Goal: Complete application form: Complete application form

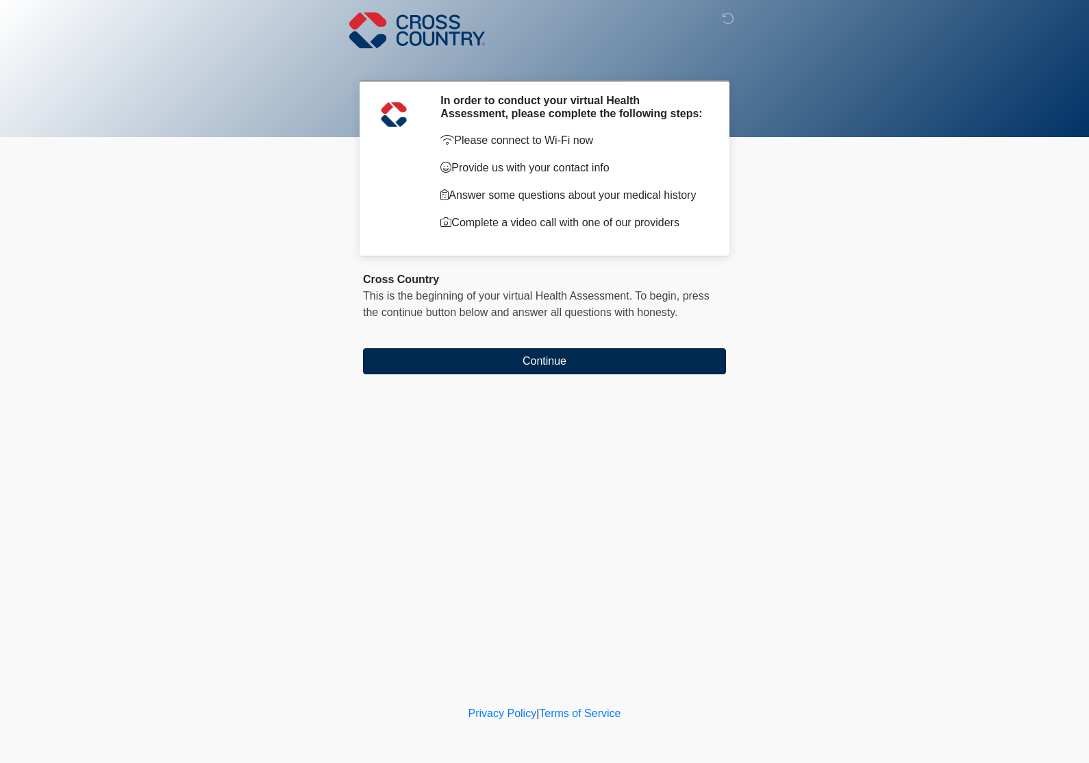
click at [517, 369] on button "Continue" at bounding box center [544, 361] width 363 height 26
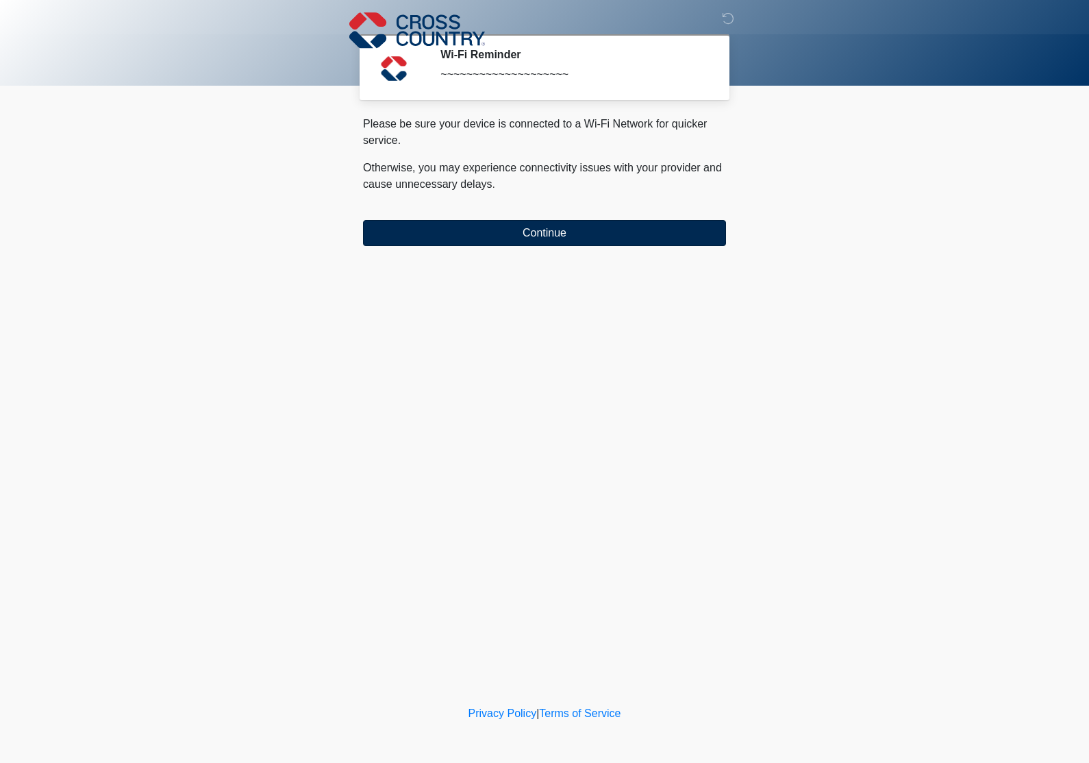
click at [496, 234] on button "Continue" at bounding box center [544, 233] width 363 height 26
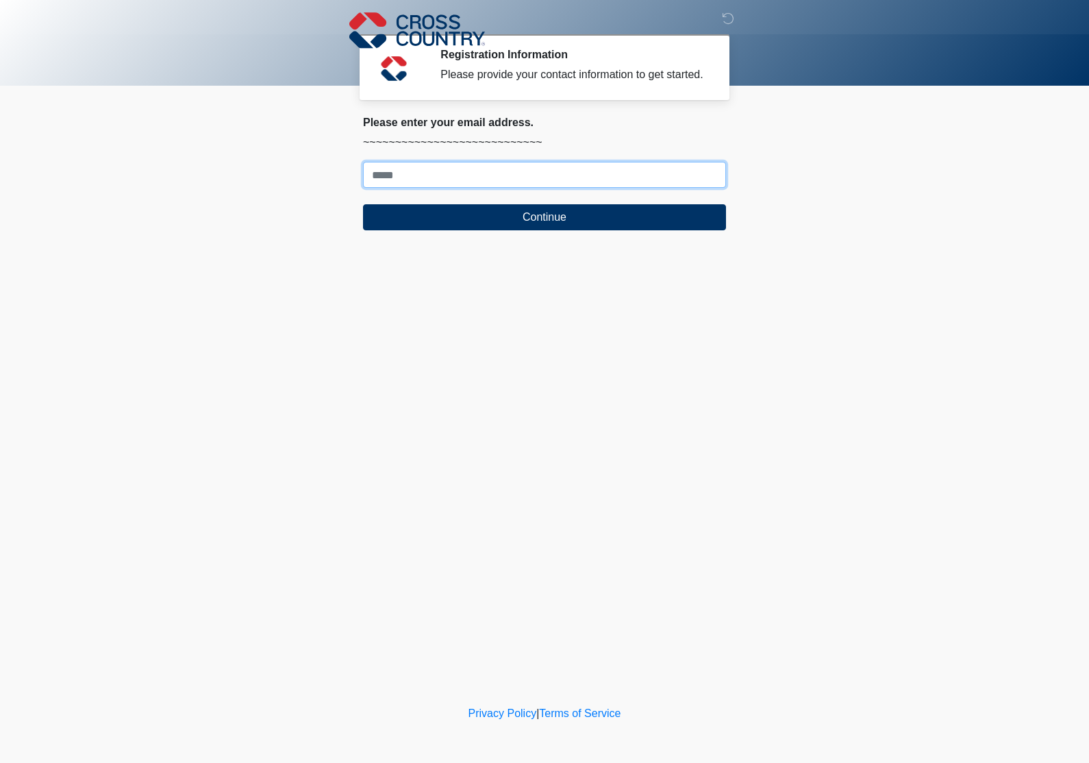
click at [485, 186] on input "Where should we email your response?" at bounding box center [544, 175] width 363 height 26
type input "**********"
click at [545, 230] on button "Continue" at bounding box center [544, 217] width 363 height 26
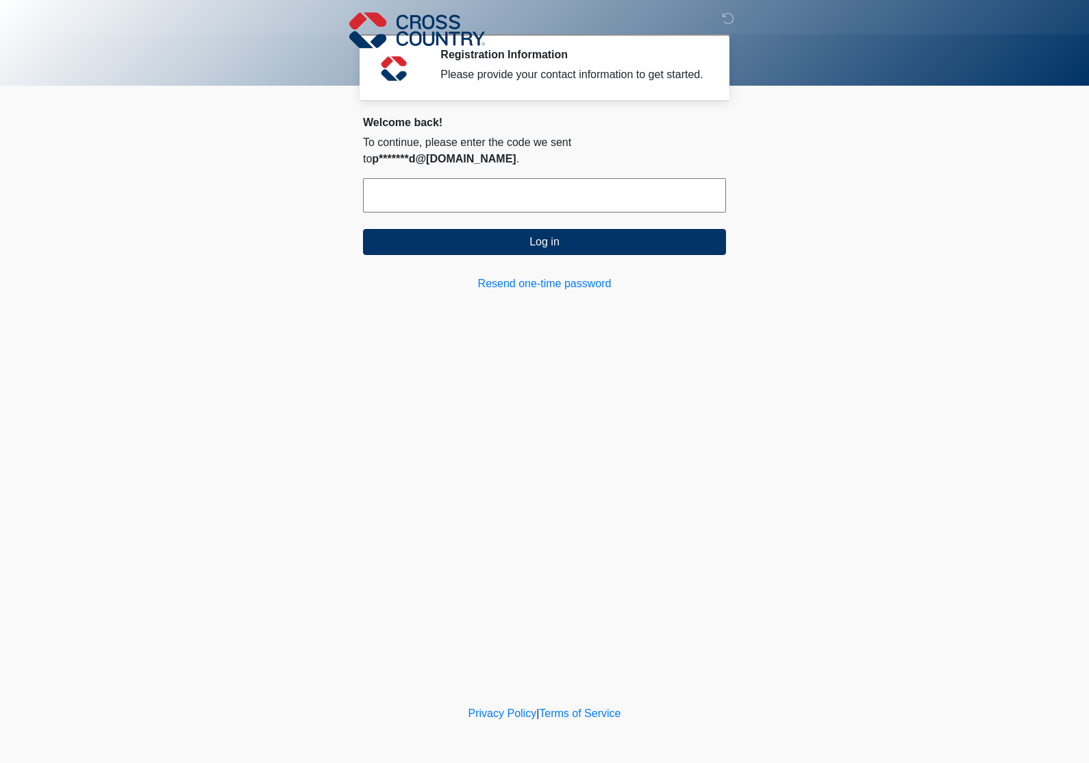
click at [486, 195] on input "text" at bounding box center [544, 195] width 363 height 34
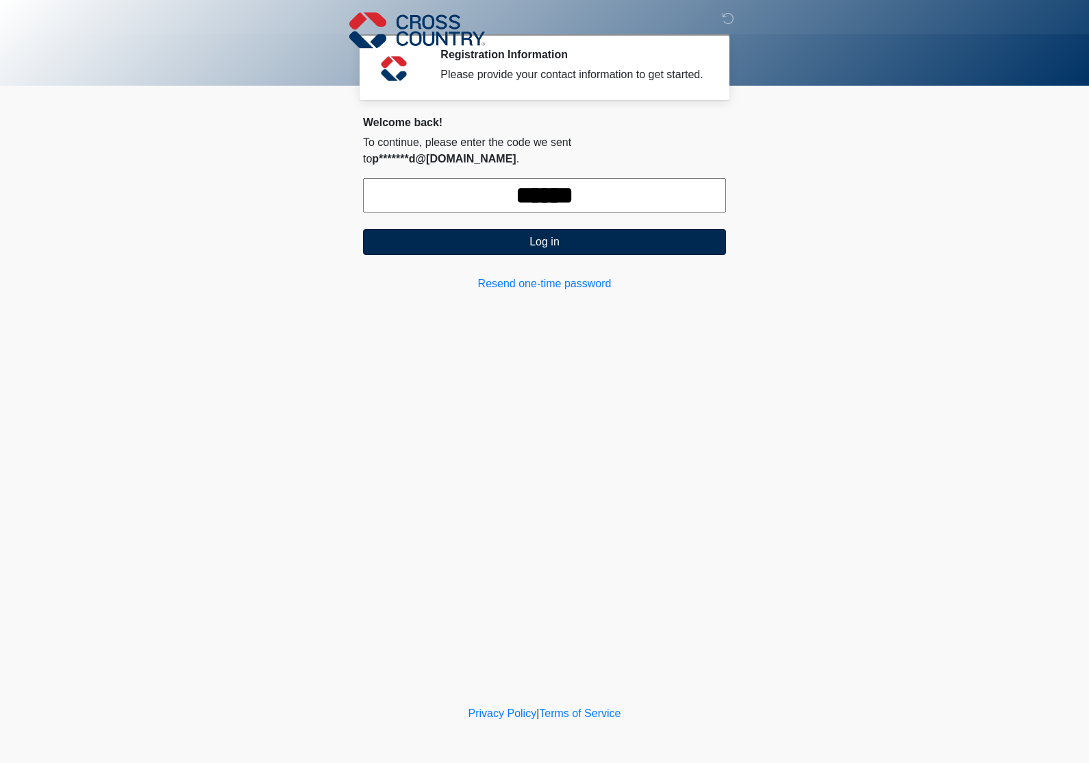
type input "******"
click at [519, 241] on button "Log in" at bounding box center [544, 242] width 363 height 26
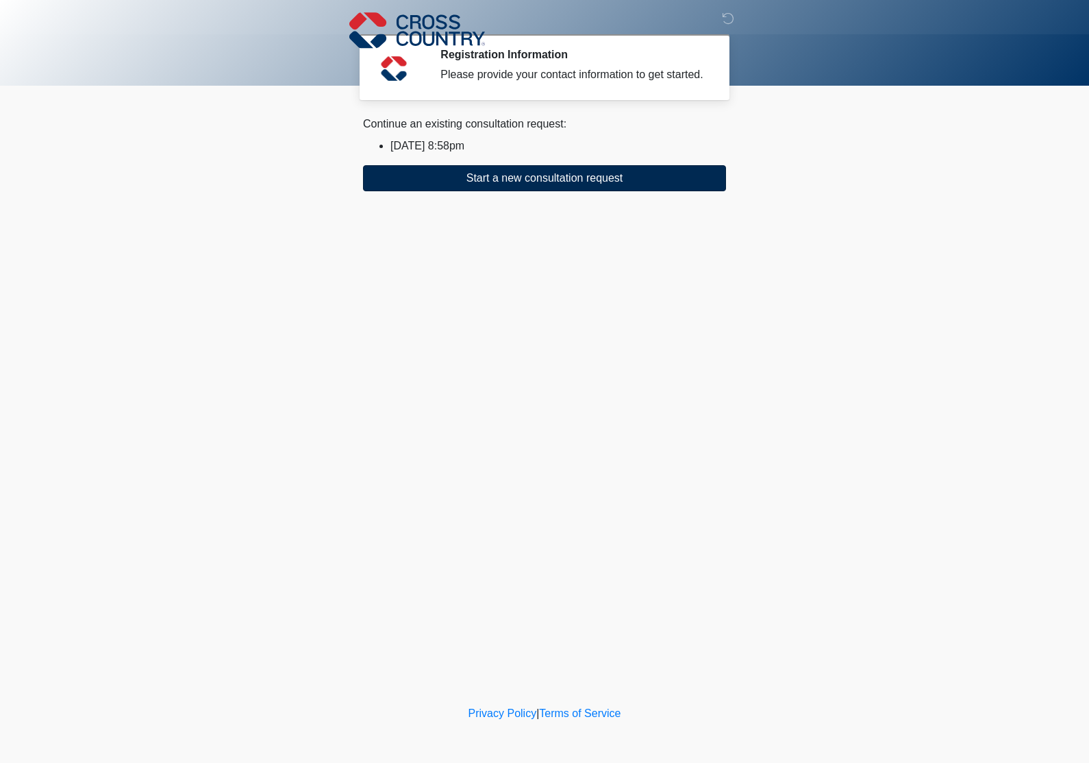
click at [538, 191] on button "Start a new consultation request" at bounding box center [544, 178] width 363 height 26
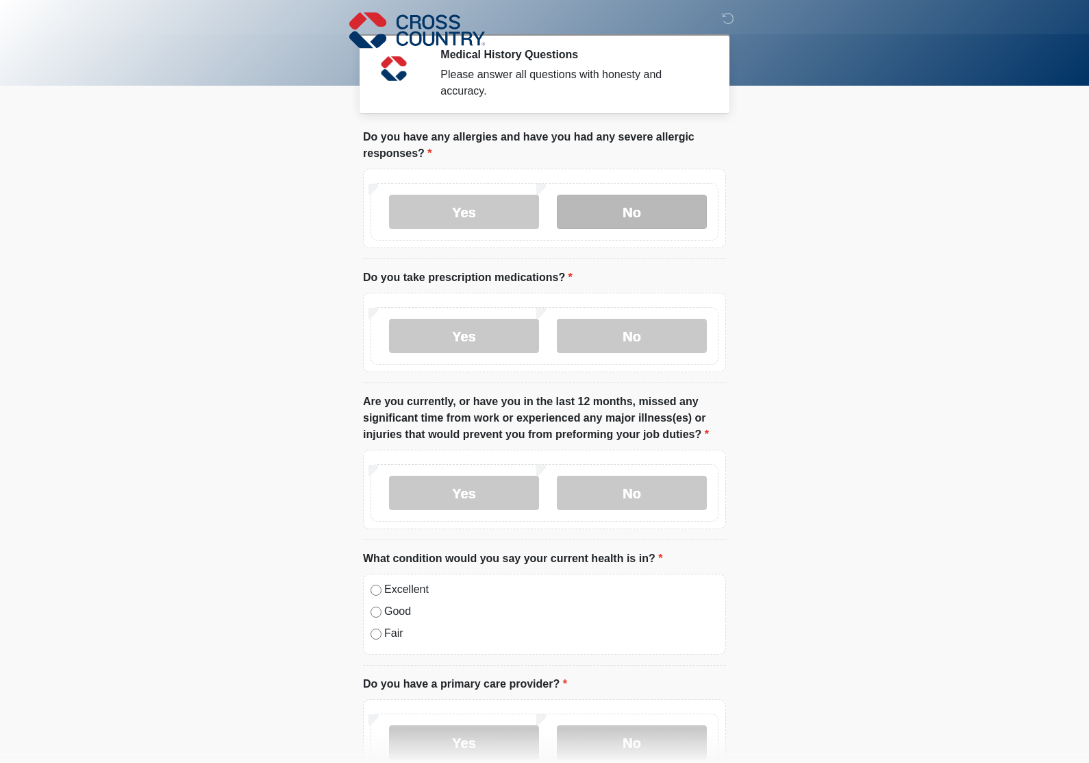
click at [604, 208] on label "No" at bounding box center [632, 212] width 150 height 34
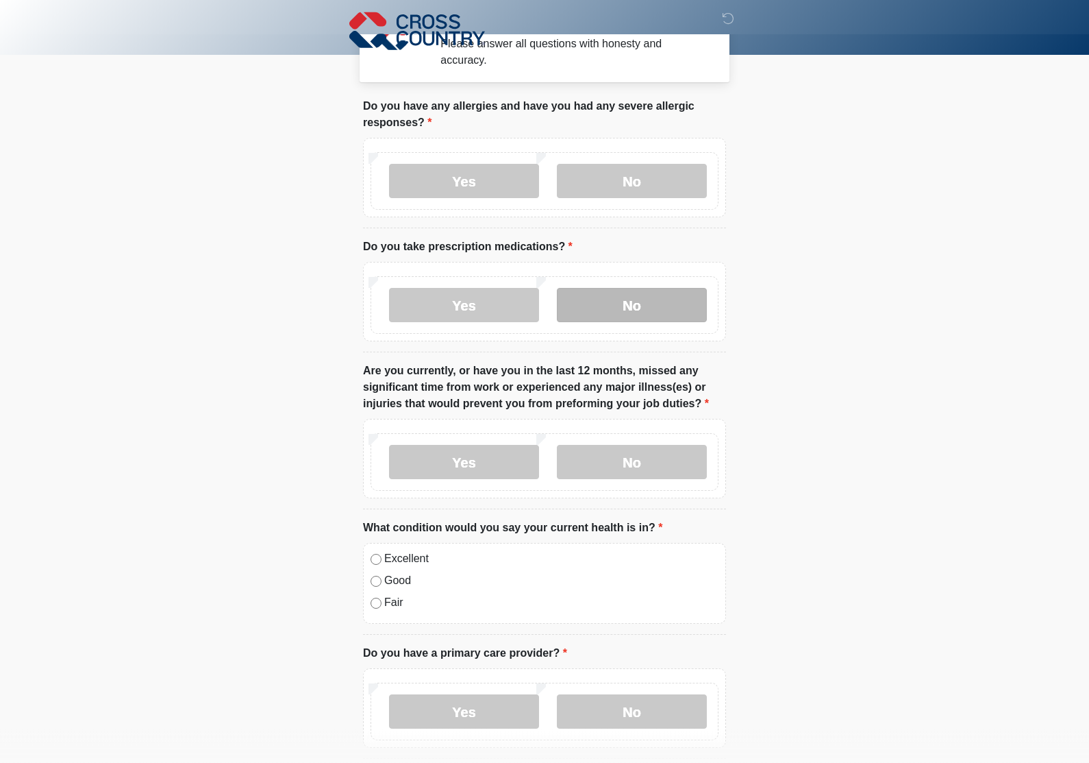
click at [612, 308] on label "No" at bounding box center [632, 305] width 150 height 34
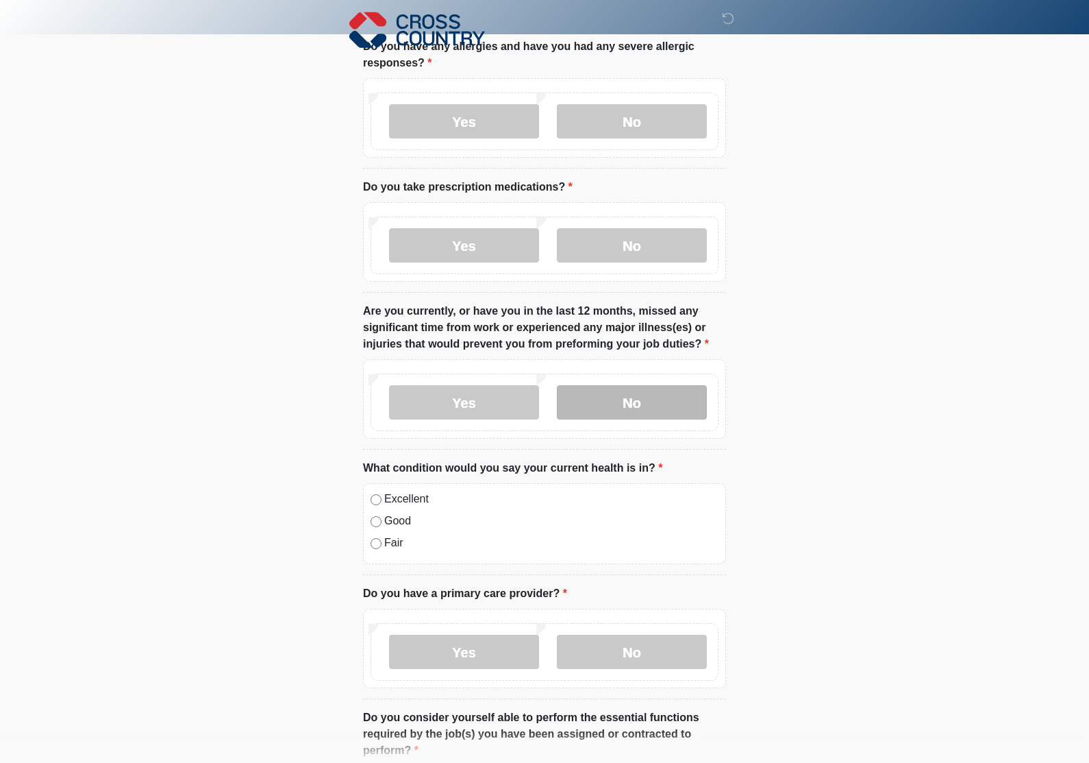
scroll to position [92, 0]
click at [604, 398] on label "No" at bounding box center [632, 401] width 150 height 34
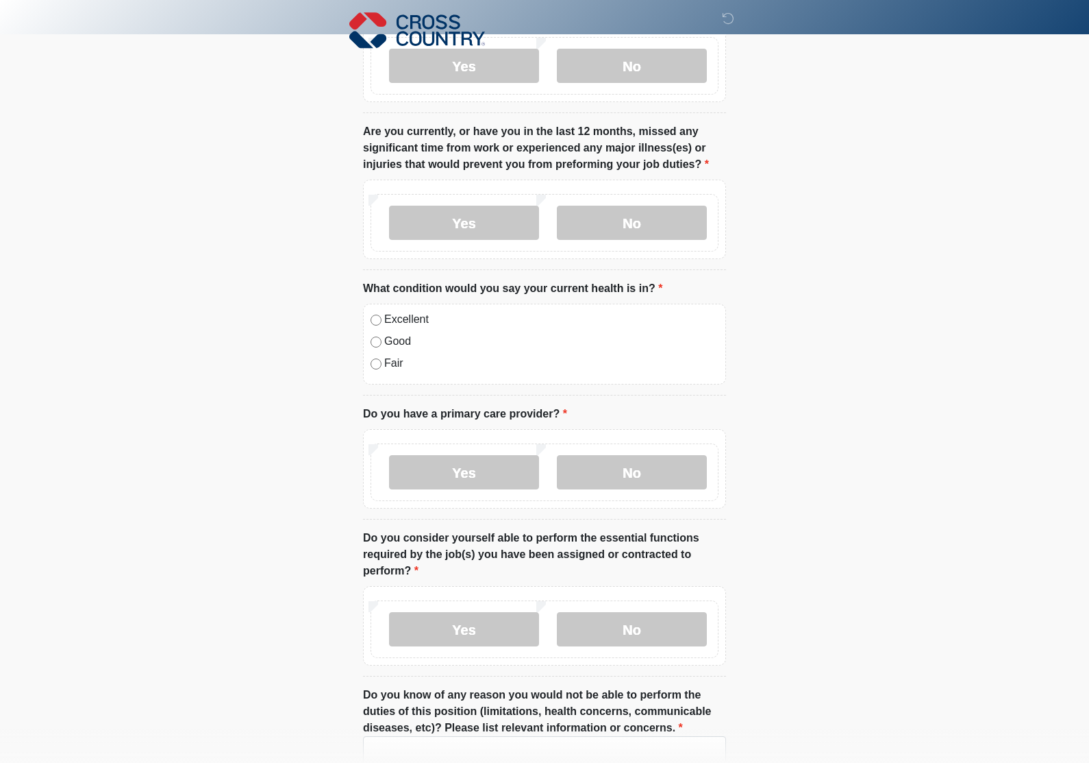
scroll to position [278, 0]
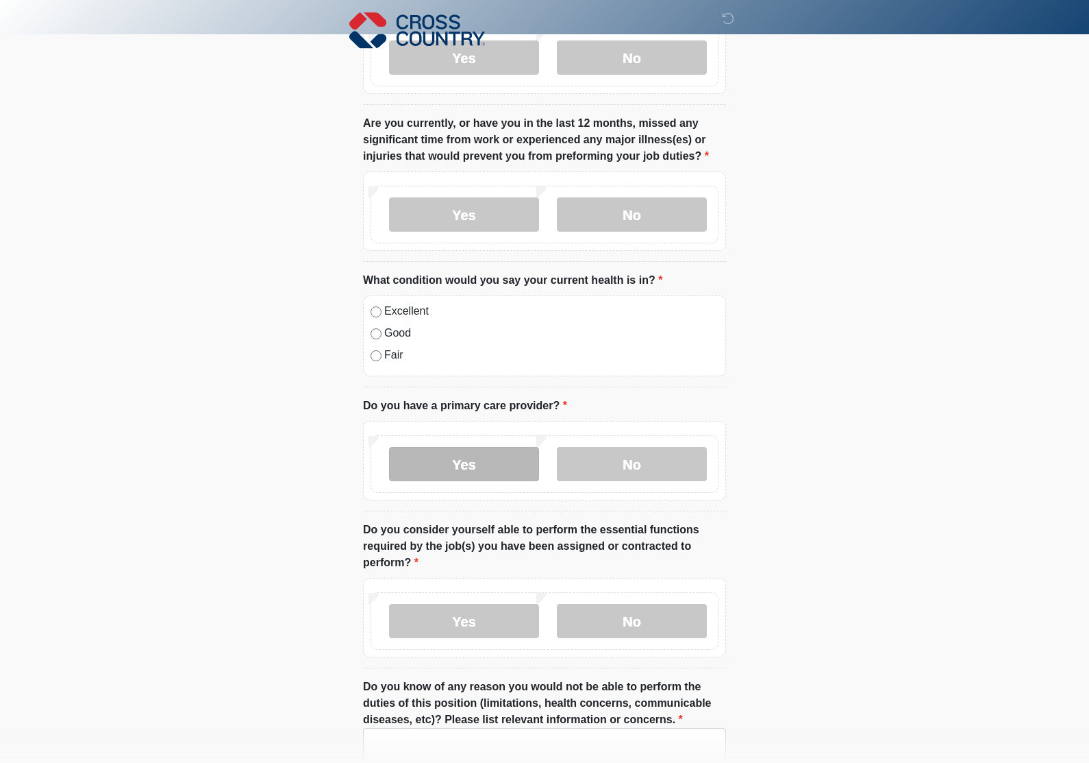
click at [487, 473] on label "Yes" at bounding box center [464, 464] width 150 height 34
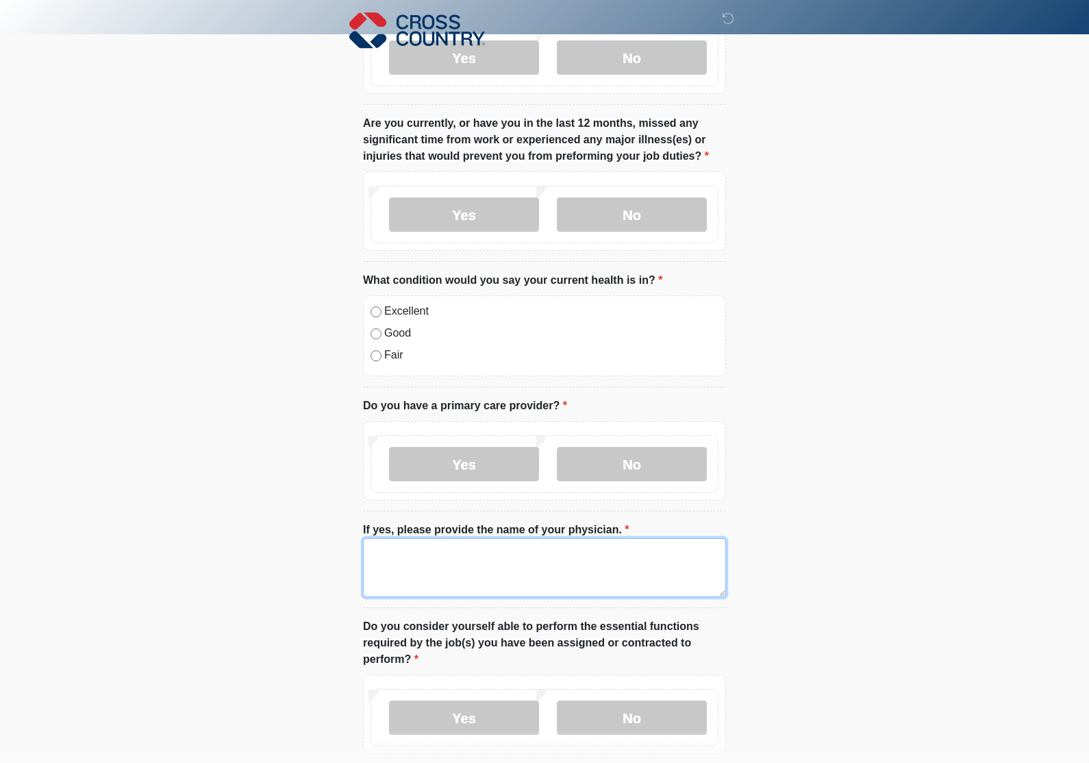
click at [475, 578] on textarea "If yes, please provide the name of your physician." at bounding box center [544, 567] width 363 height 59
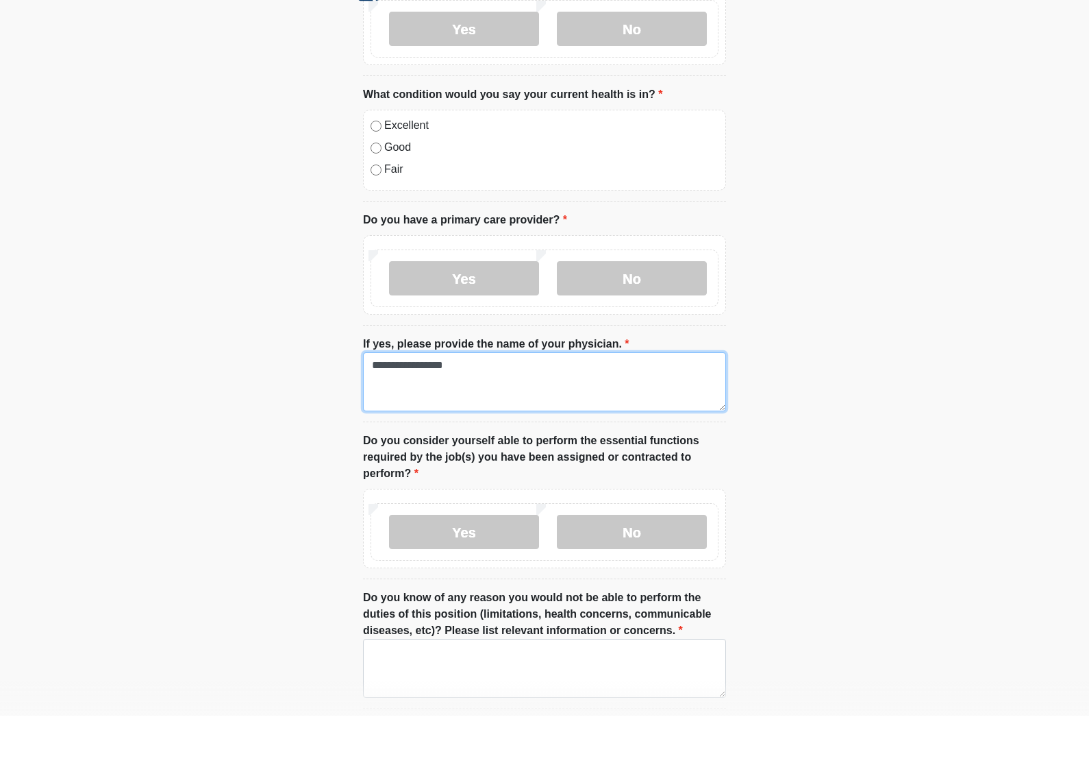
scroll to position [432, 0]
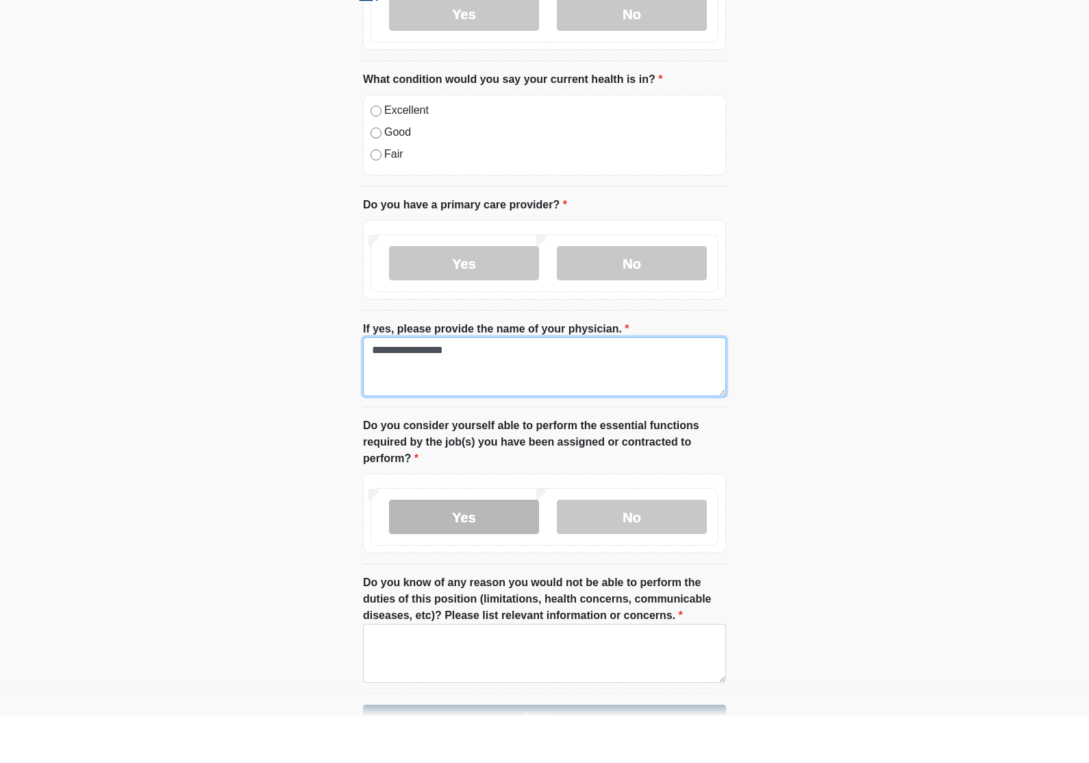
type textarea "**********"
click at [498, 547] on label "Yes" at bounding box center [464, 564] width 150 height 34
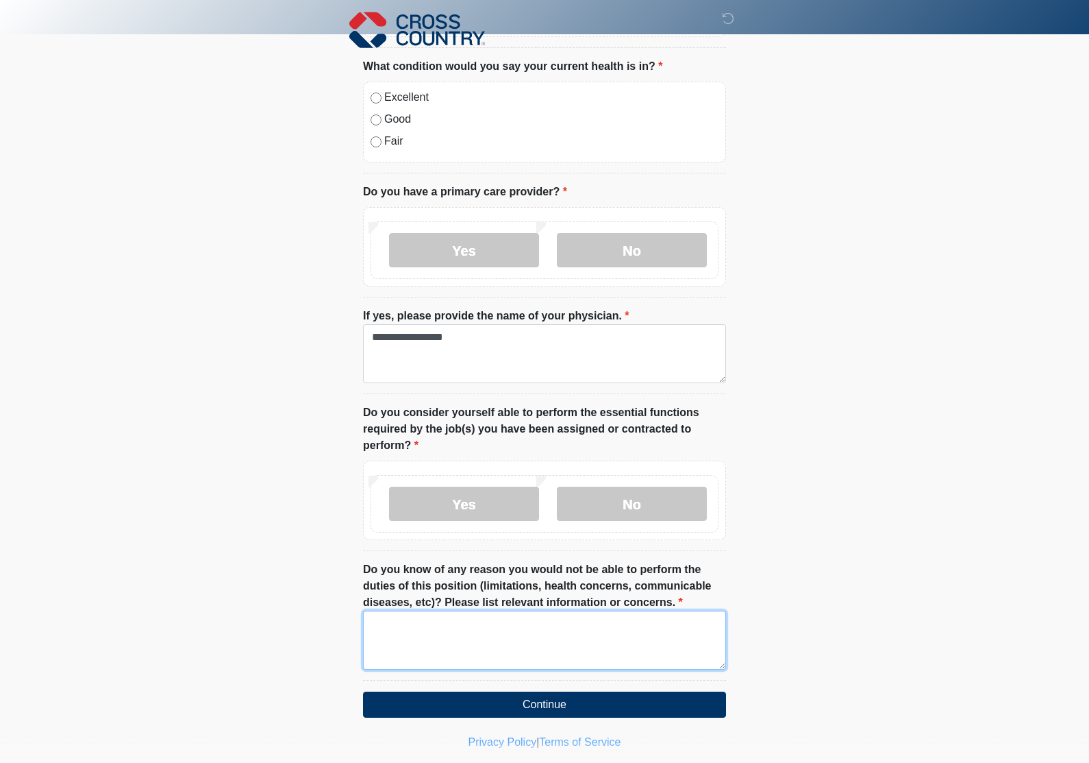
scroll to position [491, 0]
click at [510, 655] on textarea "Do you know of any reason you would not be able to perform the duties of this p…" at bounding box center [544, 640] width 363 height 59
type textarea "**"
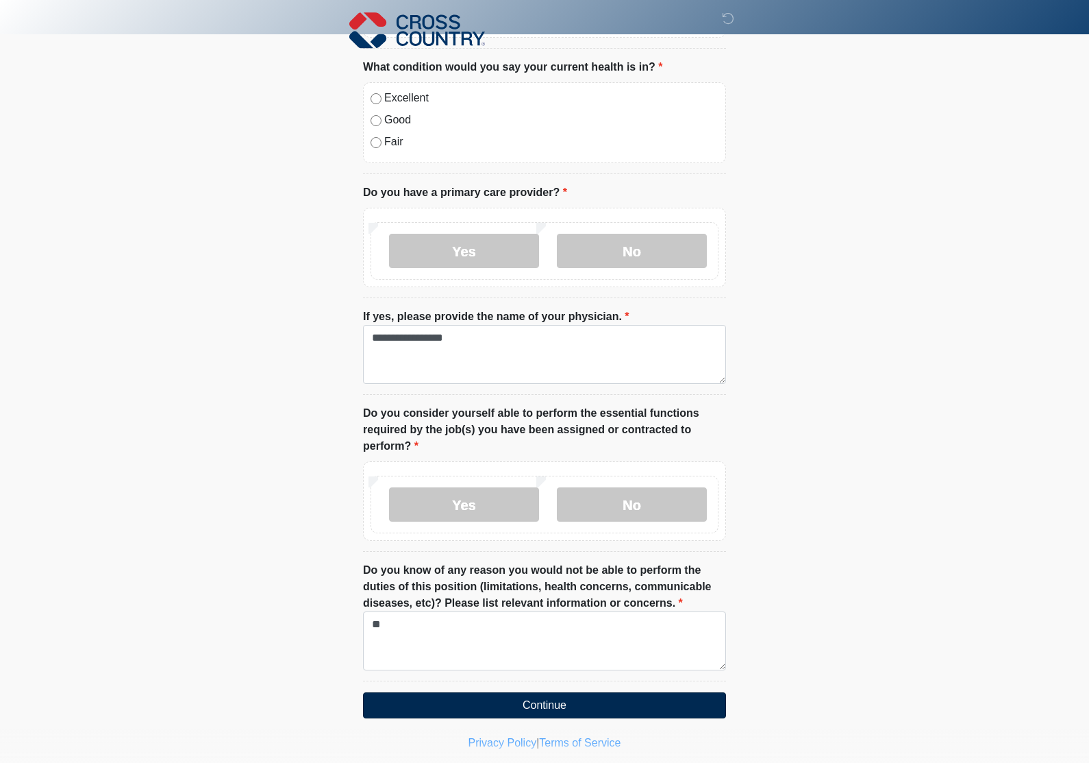
click at [522, 700] on button "Continue" at bounding box center [544, 705] width 363 height 26
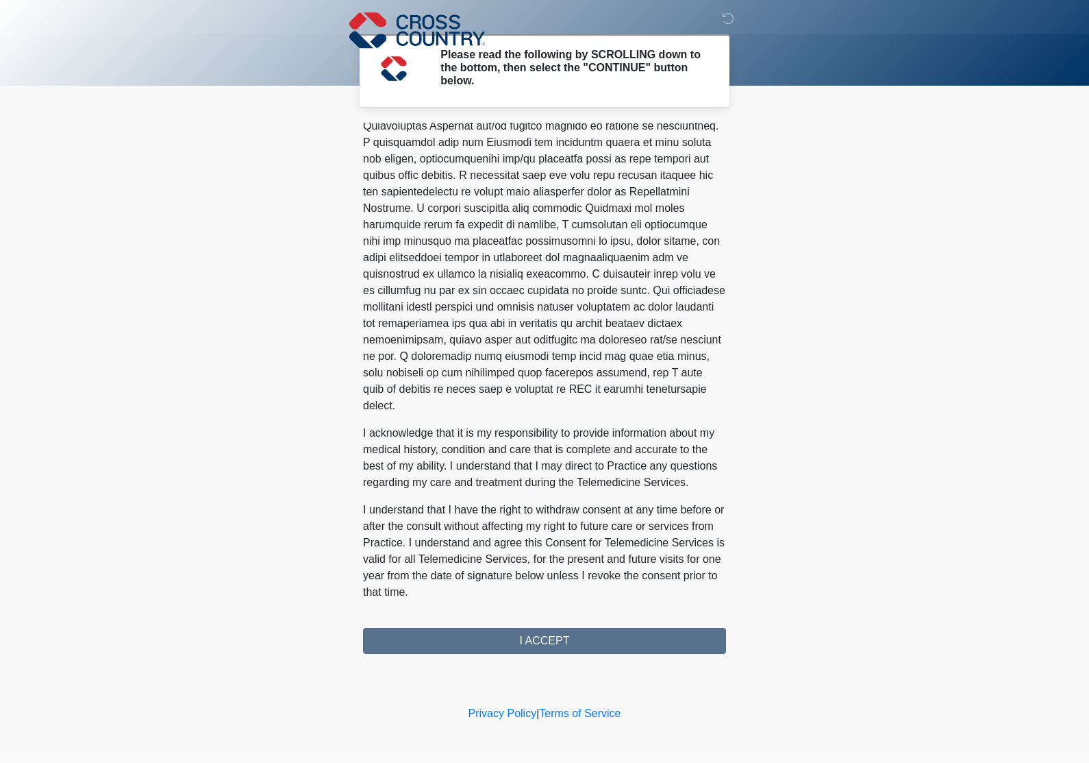
scroll to position [608, 0]
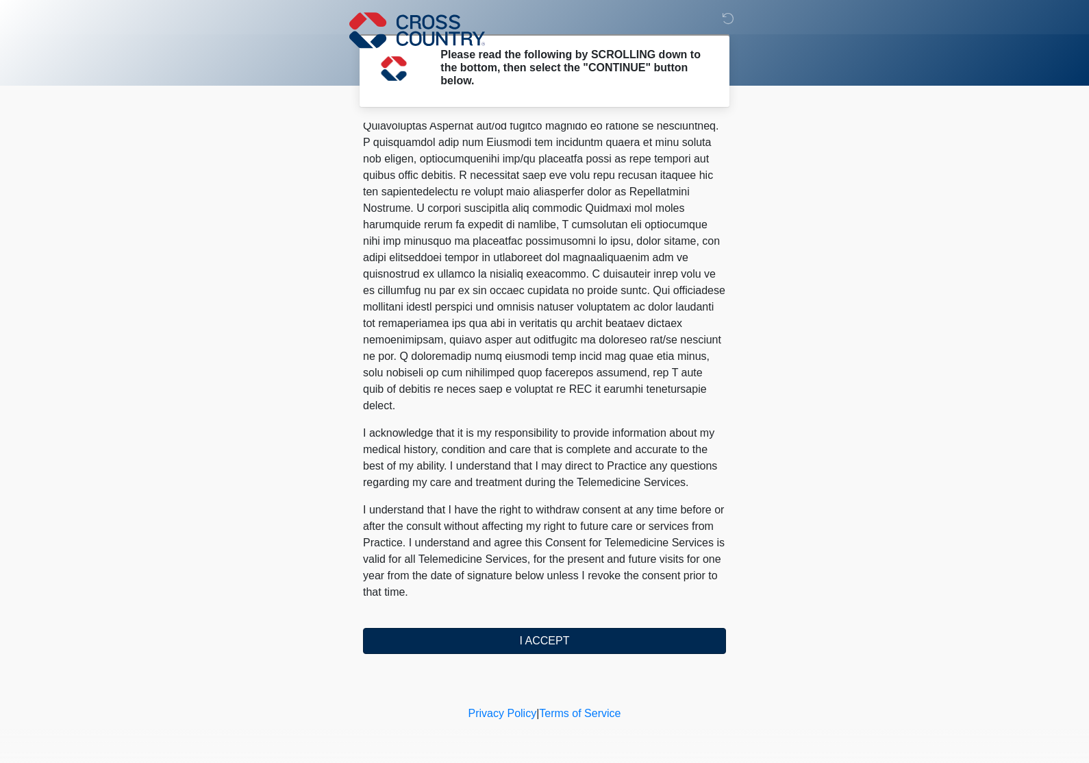
click at [463, 643] on button "I ACCEPT" at bounding box center [544, 641] width 363 height 26
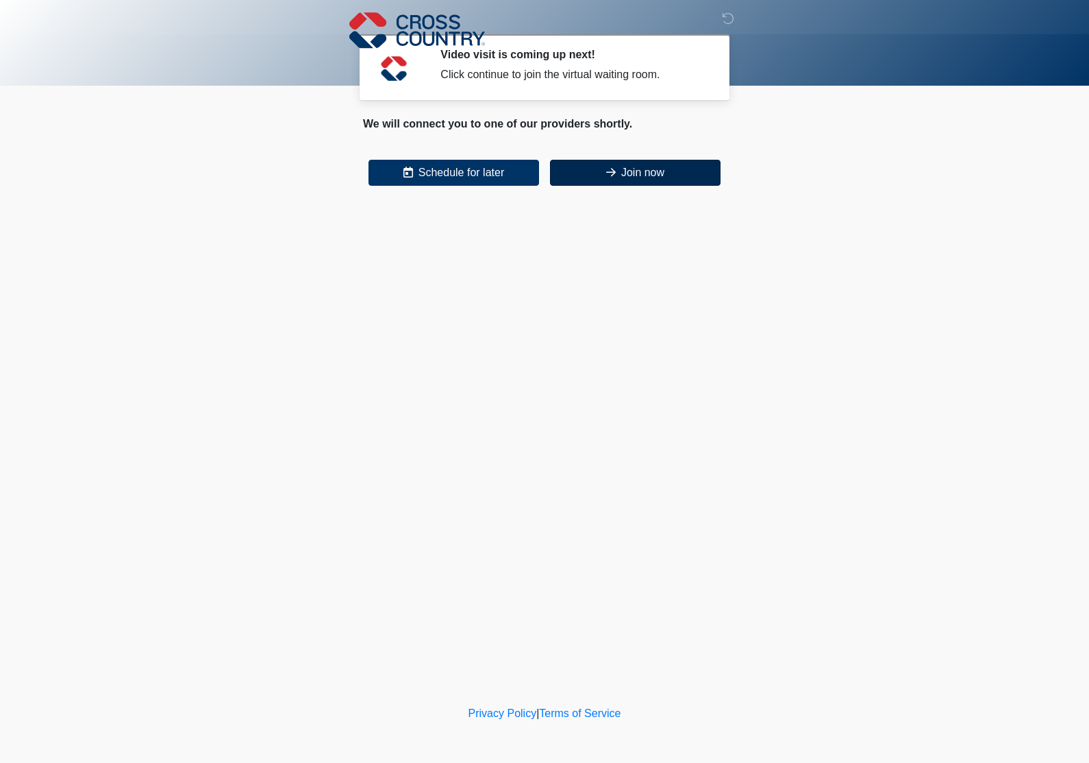
click at [589, 180] on button "Join now" at bounding box center [635, 173] width 171 height 26
